Goal: Transaction & Acquisition: Purchase product/service

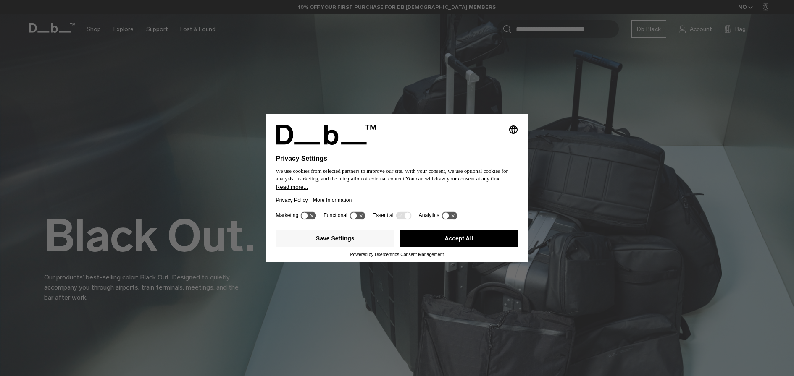
click at [450, 244] on button "Accept All" at bounding box center [459, 238] width 119 height 17
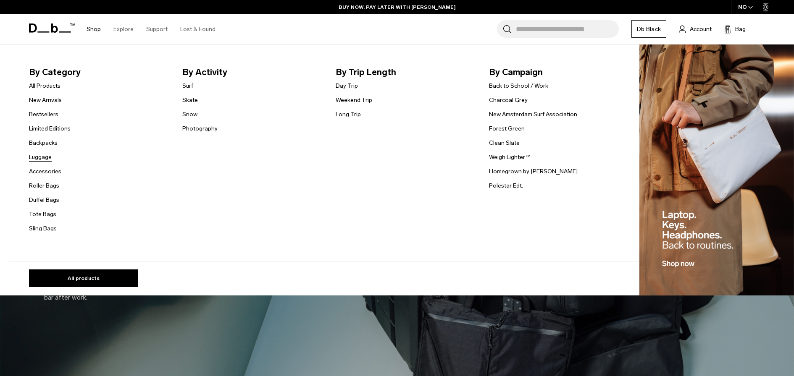
click at [43, 157] on link "Luggage" at bounding box center [40, 157] width 23 height 9
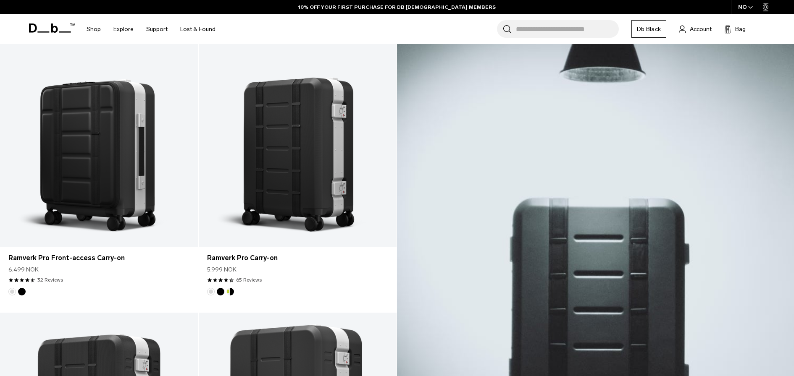
click at [747, 7] on div "NO" at bounding box center [745, 7] width 29 height 14
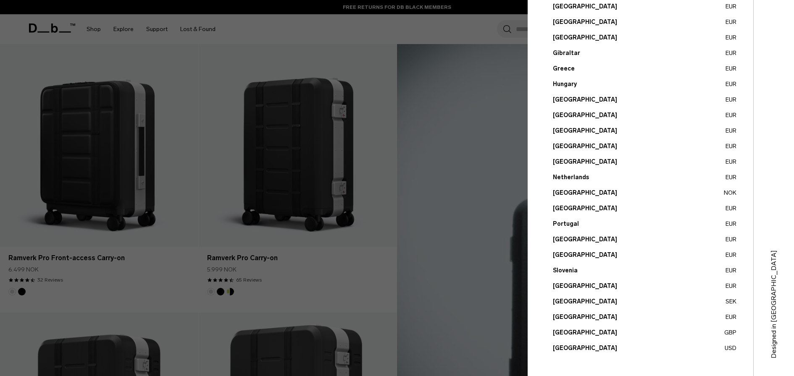
scroll to position [243, 0]
click at [561, 350] on button "[GEOGRAPHIC_DATA] USD" at bounding box center [645, 348] width 184 height 9
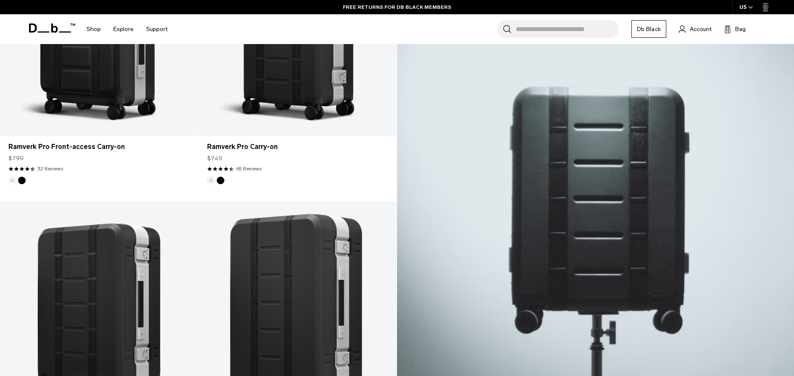
scroll to position [104, 0]
